Goal: Navigation & Orientation: Find specific page/section

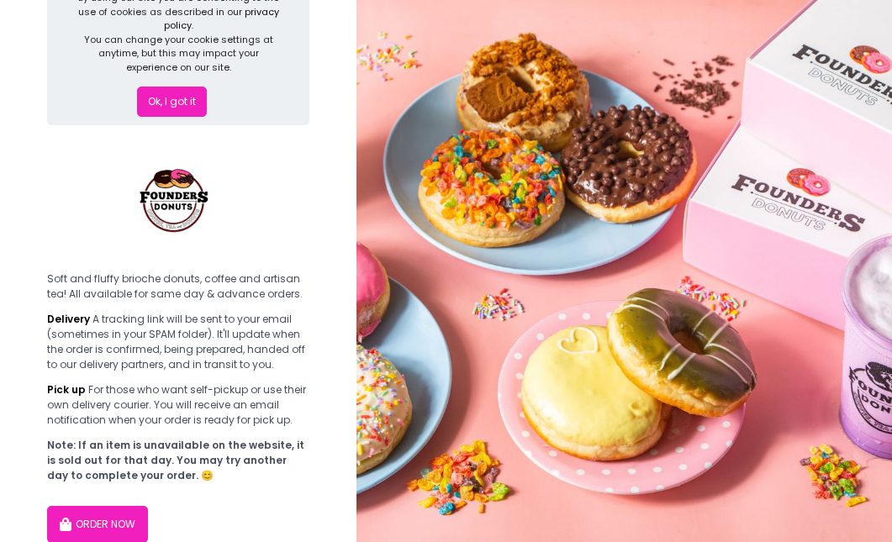
scroll to position [126, 0]
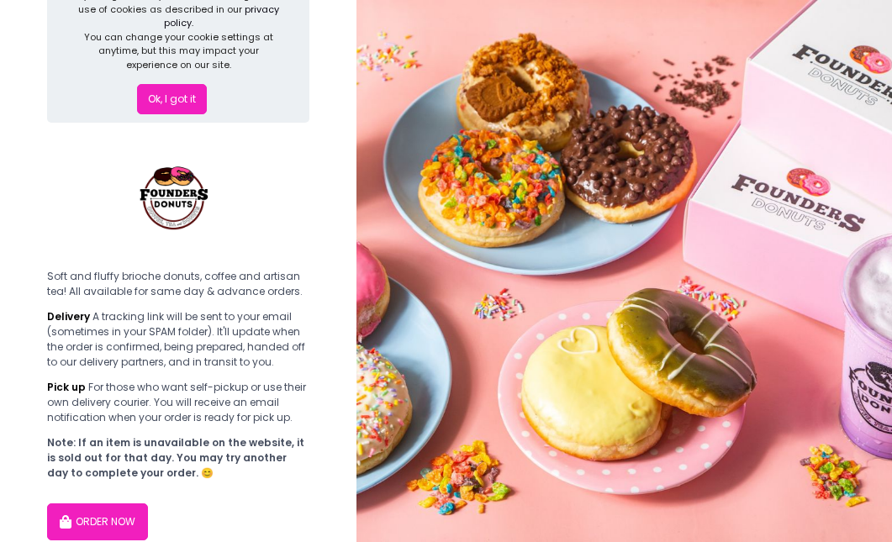
scroll to position [126, 0]
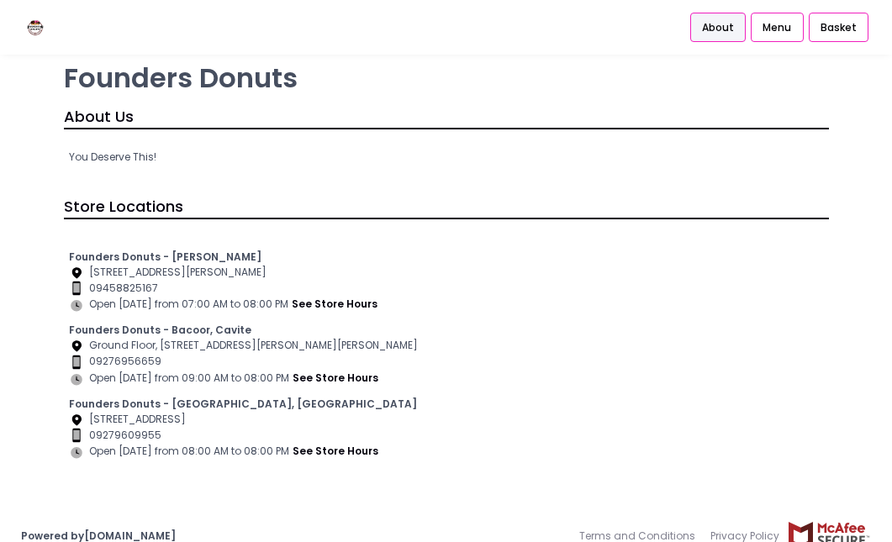
scroll to position [43, 0]
